Goal: Information Seeking & Learning: Check status

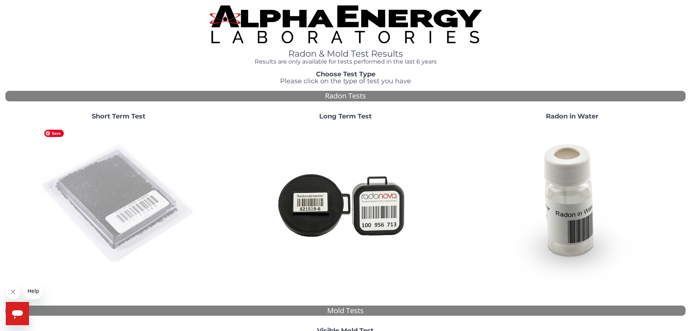
click at [114, 175] on img at bounding box center [119, 204] width 156 height 156
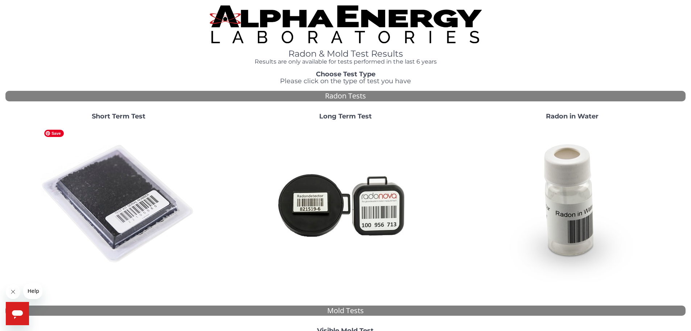
click at [120, 178] on img at bounding box center [119, 204] width 156 height 156
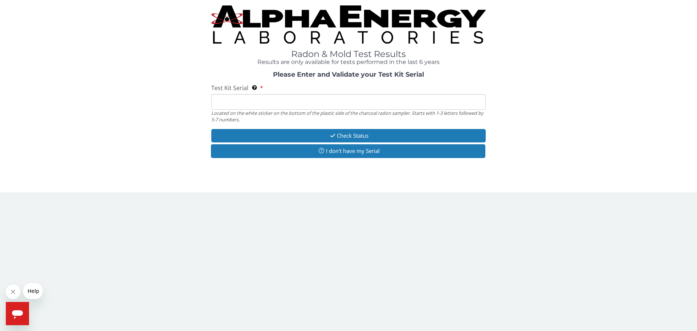
click at [230, 101] on input "Test Kit Serial Located on the white sticker on the bottom of the plastic side …" at bounding box center [348, 102] width 274 height 16
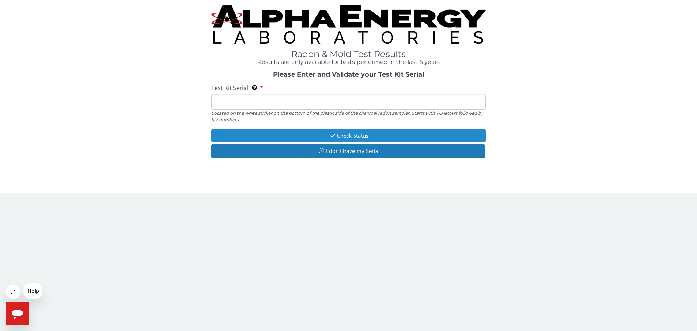
type input "RA230783"
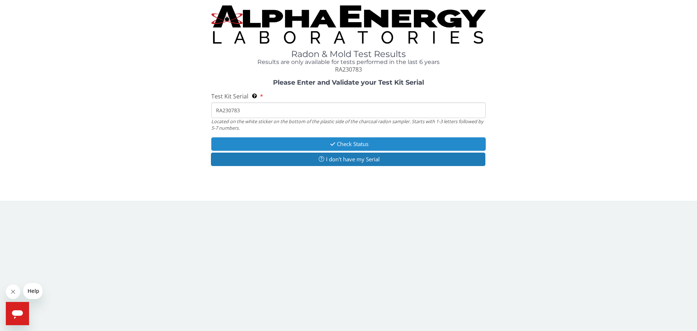
click at [350, 142] on button "Check Status" at bounding box center [348, 143] width 274 height 13
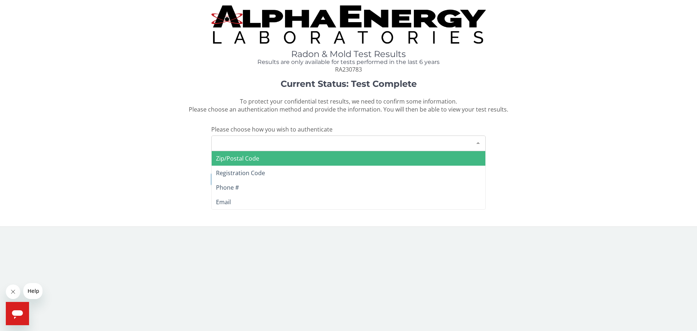
click at [479, 142] on div at bounding box center [478, 143] width 15 height 14
click at [261, 159] on span "Zip/Postal Code" at bounding box center [349, 158] width 274 height 15
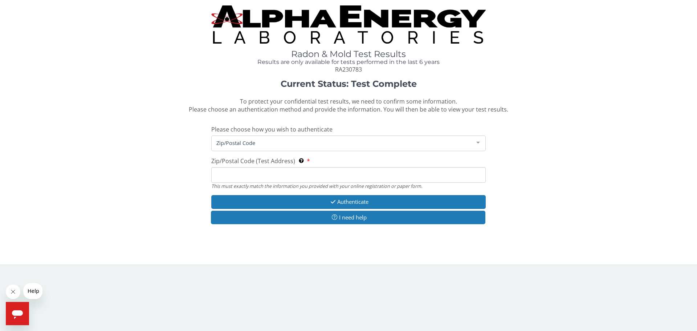
click at [235, 169] on input "Zip/Postal Code (Test Address) This must exactly match the information you prov…" at bounding box center [348, 175] width 274 height 16
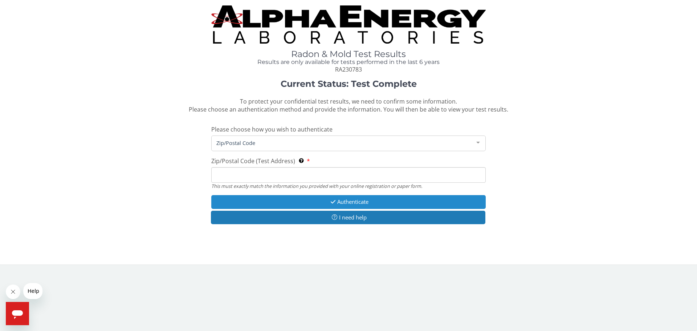
type input "54650"
click at [357, 203] on button "Authenticate" at bounding box center [348, 201] width 274 height 13
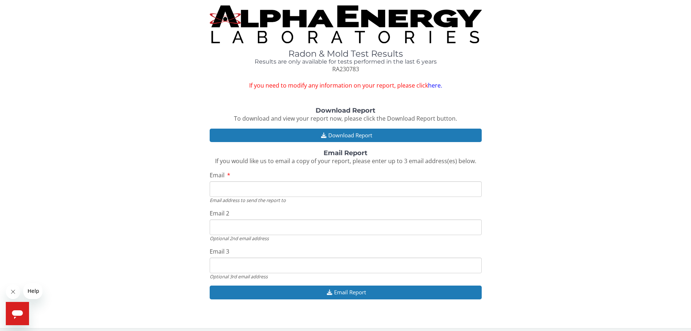
drag, startPoint x: 238, startPoint y: 185, endPoint x: 242, endPoint y: 185, distance: 4.0
click at [240, 185] on input "Email" at bounding box center [346, 189] width 272 height 16
type input "bkgldg@aol.com"
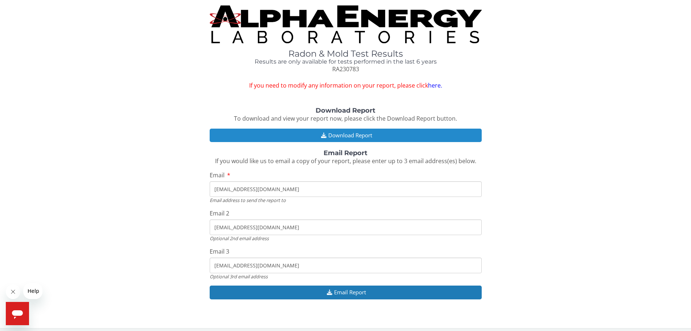
click at [338, 133] on button "Download Report" at bounding box center [346, 134] width 272 height 13
